Goal: Information Seeking & Learning: Learn about a topic

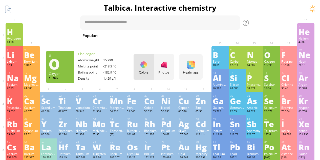
click at [270, 54] on div "O" at bounding box center [271, 55] width 15 height 8
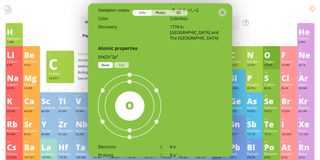
scroll to position [253, 0]
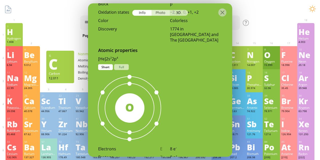
click at [159, 12] on div "Photo" at bounding box center [160, 13] width 18 height 6
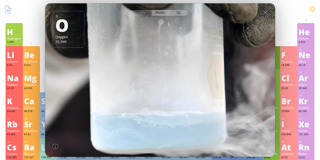
click at [176, 12] on div "3D" at bounding box center [179, 13] width 18 height 6
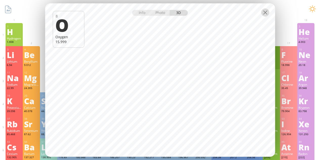
click at [264, 14] on div at bounding box center [265, 12] width 8 height 8
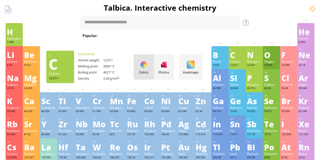
click at [264, 12] on div at bounding box center [265, 12] width 8 height 8
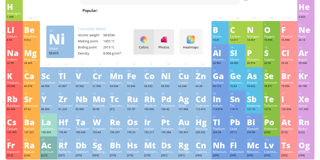
scroll to position [25, 0]
click at [168, 36] on div at bounding box center [164, 39] width 8 height 8
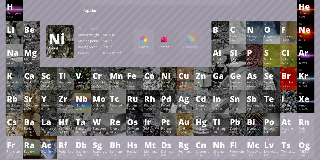
click at [193, 41] on div "Colors Photos Heatmaps Heatmaps Normal mode Melting point Boiling point Density…" at bounding box center [168, 41] width 69 height 25
click at [147, 43] on div "Colors" at bounding box center [144, 41] width 20 height 25
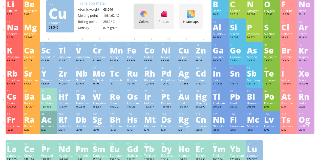
scroll to position [0, 0]
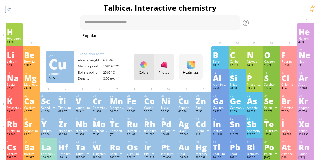
click at [167, 69] on div "Photos" at bounding box center [164, 66] width 20 height 25
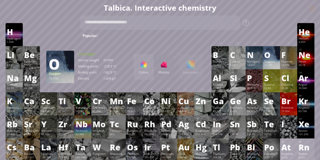
click at [277, 57] on div "O" at bounding box center [271, 55] width 15 height 8
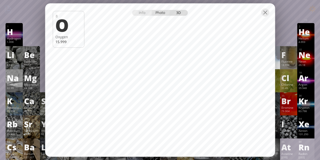
click at [160, 13] on div "Photo" at bounding box center [160, 13] width 18 height 6
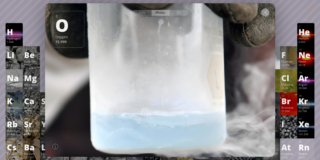
click at [267, 12] on div at bounding box center [265, 12] width 8 height 8
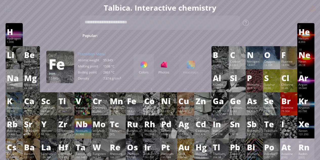
click at [140, 99] on div "Fe" at bounding box center [134, 101] width 15 height 8
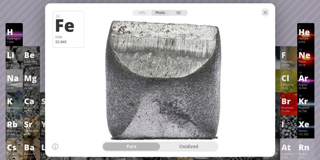
click at [175, 12] on div "3D" at bounding box center [179, 13] width 18 height 6
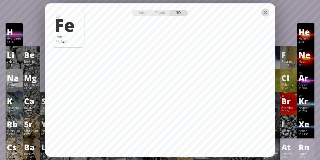
click at [264, 15] on div at bounding box center [265, 12] width 8 height 8
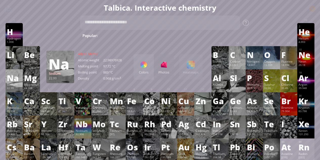
click at [17, 78] on div "Na" at bounding box center [14, 78] width 15 height 8
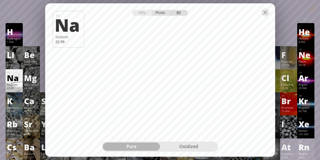
click at [162, 13] on div "Photo" at bounding box center [160, 13] width 18 height 6
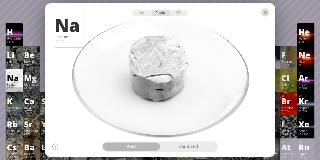
click at [266, 13] on div at bounding box center [265, 12] width 8 height 8
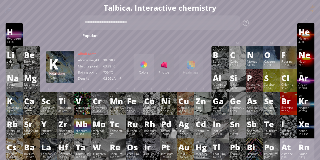
click at [15, 105] on div "K" at bounding box center [14, 101] width 15 height 8
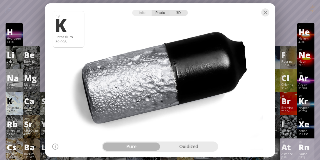
click at [176, 14] on div "3D" at bounding box center [179, 13] width 18 height 6
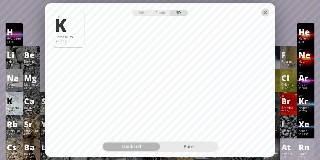
click at [266, 13] on div at bounding box center [265, 12] width 8 height 8
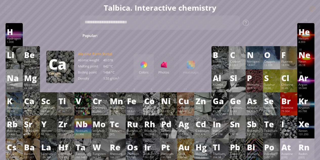
click at [30, 104] on div "Ca" at bounding box center [31, 101] width 15 height 8
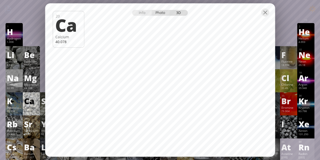
click at [160, 11] on div "Photo" at bounding box center [160, 13] width 18 height 6
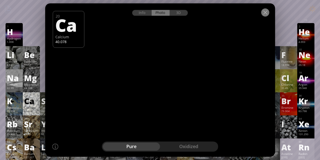
click at [265, 14] on div at bounding box center [265, 12] width 8 height 8
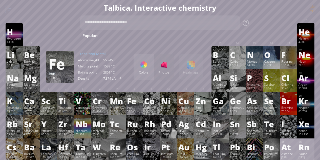
scroll to position [25, 0]
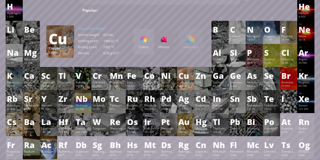
click at [189, 78] on div "Cu" at bounding box center [185, 75] width 15 height 8
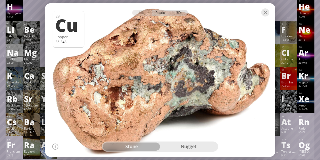
click at [178, 11] on div "3D" at bounding box center [179, 13] width 18 height 6
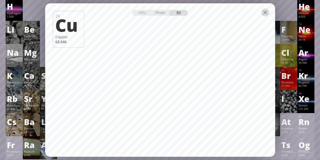
click at [268, 12] on div at bounding box center [265, 12] width 8 height 8
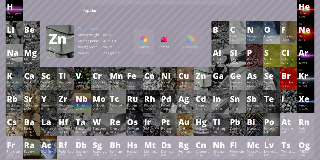
click at [204, 83] on div "Zinc" at bounding box center [202, 82] width 15 height 4
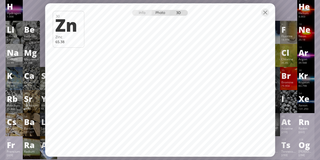
click at [163, 13] on div "Photo" at bounding box center [160, 13] width 18 height 6
click at [264, 12] on div at bounding box center [265, 12] width 8 height 8
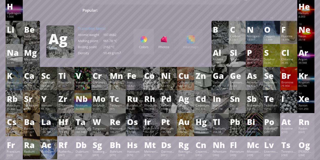
click at [189, 96] on div "Ag" at bounding box center [185, 98] width 15 height 8
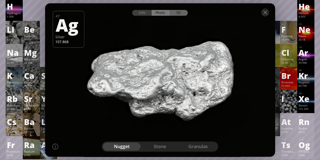
click at [185, 13] on div "3D" at bounding box center [179, 13] width 18 height 6
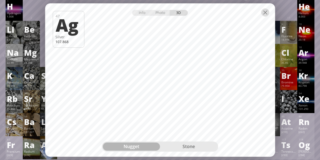
click at [268, 14] on div at bounding box center [265, 12] width 8 height 8
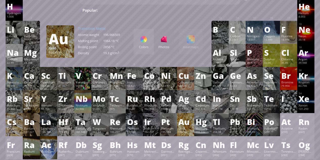
click at [192, 122] on div "Au" at bounding box center [185, 121] width 15 height 8
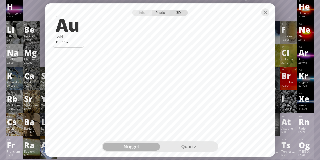
click at [162, 12] on div "Photo" at bounding box center [160, 13] width 18 height 6
click at [267, 14] on div at bounding box center [265, 12] width 8 height 8
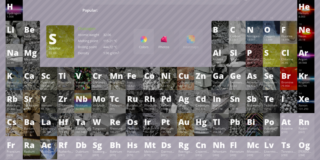
click at [276, 59] on div "Sulphur" at bounding box center [271, 59] width 15 height 4
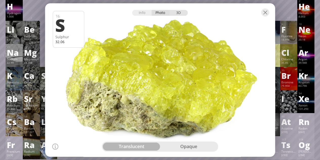
click at [182, 11] on div "3D" at bounding box center [179, 13] width 18 height 6
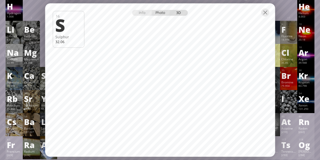
click at [157, 12] on div "Photo" at bounding box center [160, 13] width 18 height 6
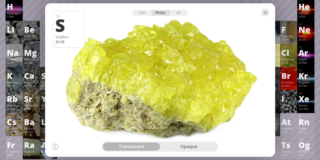
click at [270, 13] on div at bounding box center [160, 12] width 230 height 18
click at [265, 13] on div at bounding box center [265, 12] width 8 height 8
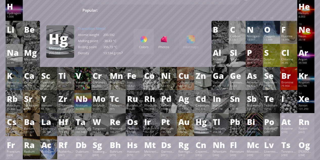
click at [205, 122] on div "Hg" at bounding box center [202, 121] width 15 height 8
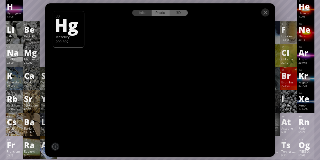
click at [181, 12] on div "3D" at bounding box center [179, 13] width 18 height 6
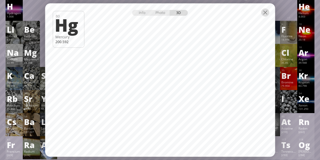
click at [262, 14] on div at bounding box center [265, 12] width 8 height 8
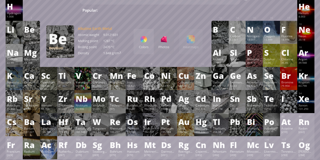
click at [29, 31] on div "Be" at bounding box center [31, 29] width 15 height 8
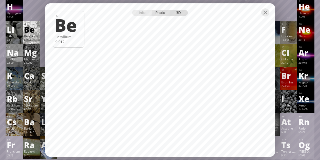
click at [159, 10] on div "Photo" at bounding box center [160, 13] width 18 height 6
click at [264, 13] on div at bounding box center [265, 12] width 8 height 8
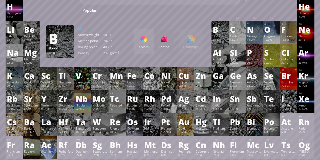
click at [226, 33] on div "B" at bounding box center [220, 29] width 15 height 8
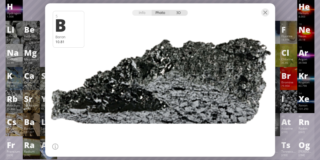
click at [179, 12] on div "3D" at bounding box center [179, 13] width 18 height 6
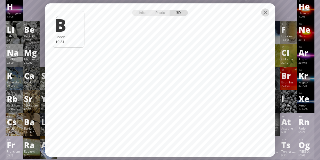
click at [266, 12] on div at bounding box center [265, 12] width 8 height 8
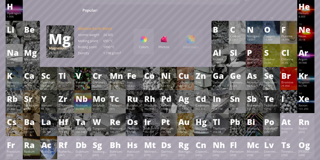
click at [30, 54] on div "Mg" at bounding box center [31, 52] width 15 height 8
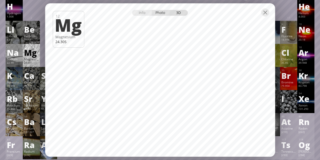
click at [157, 10] on div "Photo" at bounding box center [160, 13] width 18 height 6
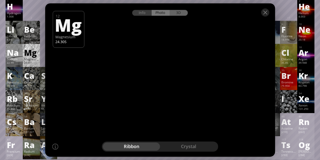
click at [179, 10] on div "3D" at bounding box center [179, 13] width 18 height 6
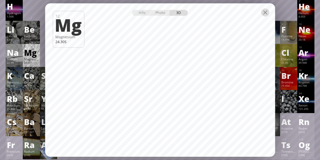
click at [267, 14] on div at bounding box center [265, 12] width 8 height 8
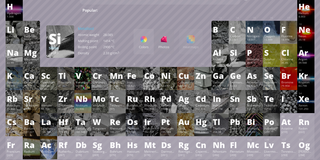
click at [229, 52] on div "13 Al Aluminium 26.982 −2, −1, 0, +1, +2, +3 −2, −1, 0, +1, +2, +3 660.32 °C 25…" at bounding box center [219, 55] width 17 height 23
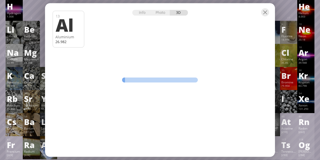
click at [237, 52] on div "Info Photo 3D Info Photo 3D 13 Al Aluminium 26.982 Pure magnesium is often sold…" at bounding box center [160, 79] width 230 height 153
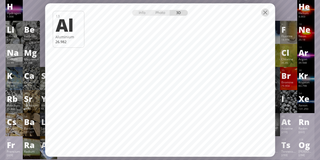
click at [266, 12] on div at bounding box center [265, 12] width 8 height 8
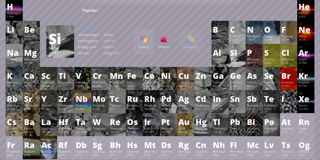
click at [241, 53] on div "Si" at bounding box center [237, 52] width 15 height 8
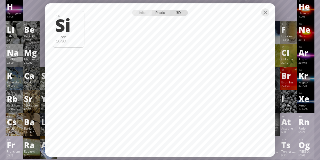
click at [158, 13] on div "Photo" at bounding box center [160, 13] width 18 height 6
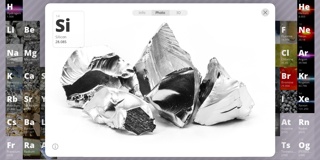
click at [267, 13] on div at bounding box center [265, 12] width 8 height 8
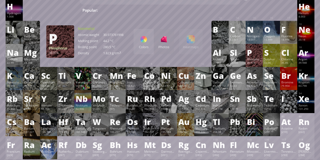
click at [255, 54] on div "P" at bounding box center [254, 52] width 15 height 8
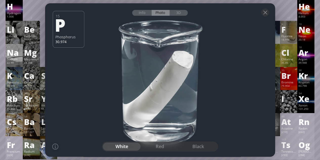
click at [175, 16] on div at bounding box center [160, 12] width 230 height 18
click at [176, 14] on div "3D" at bounding box center [179, 13] width 18 height 6
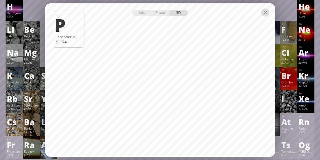
click at [266, 13] on div at bounding box center [265, 12] width 8 height 8
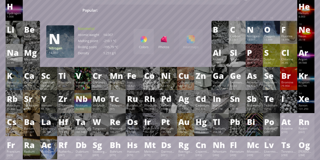
click at [251, 30] on div "N" at bounding box center [254, 29] width 15 height 8
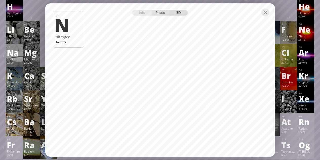
click at [164, 12] on div "Photo" at bounding box center [160, 13] width 18 height 6
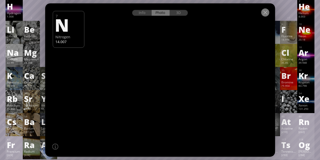
click at [268, 13] on div at bounding box center [265, 12] width 8 height 8
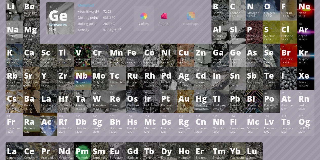
scroll to position [101, 0]
